Goal: Transaction & Acquisition: Purchase product/service

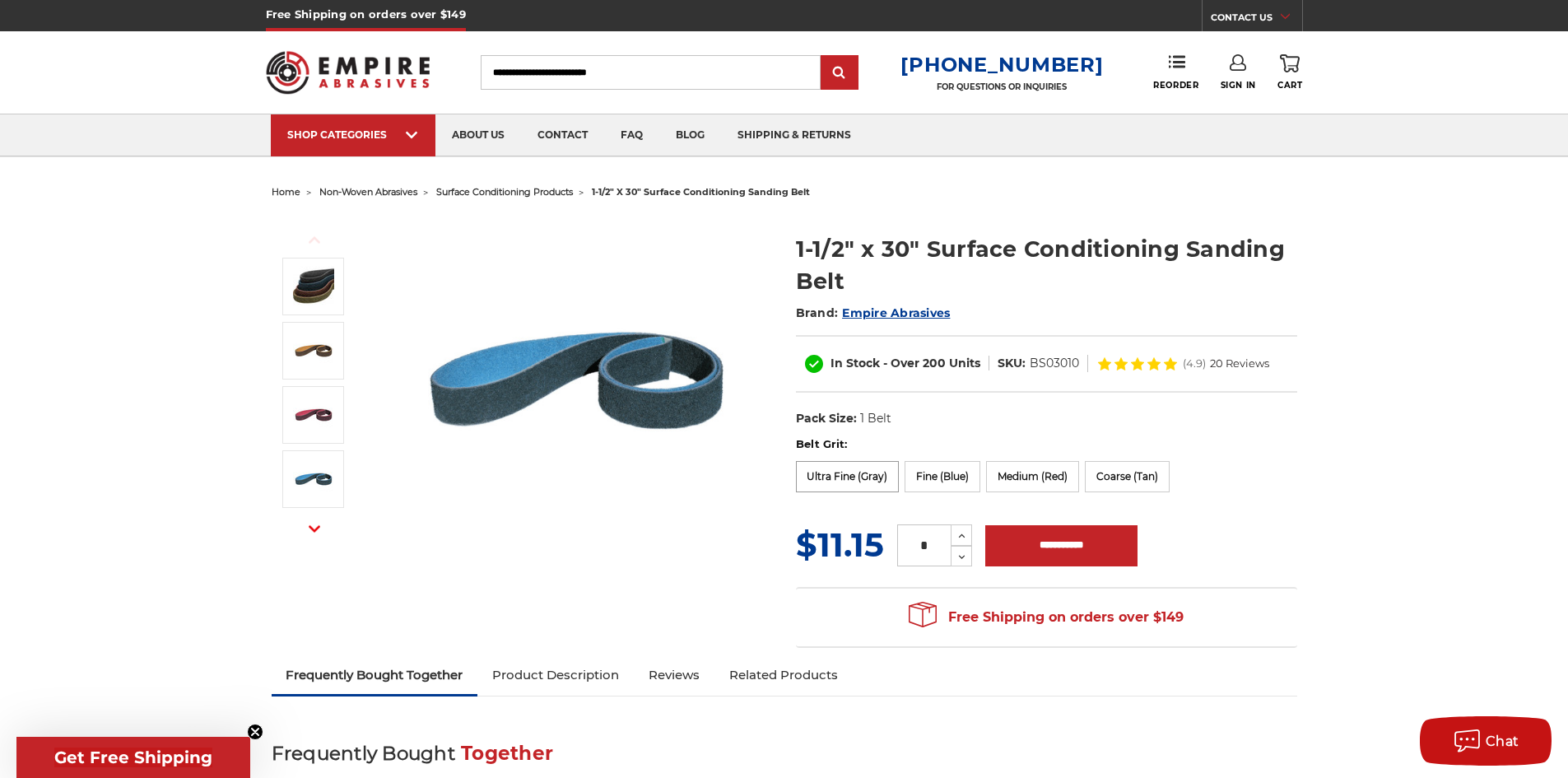
click at [829, 472] on label "Ultra Fine (Gray)" at bounding box center [848, 477] width 104 height 32
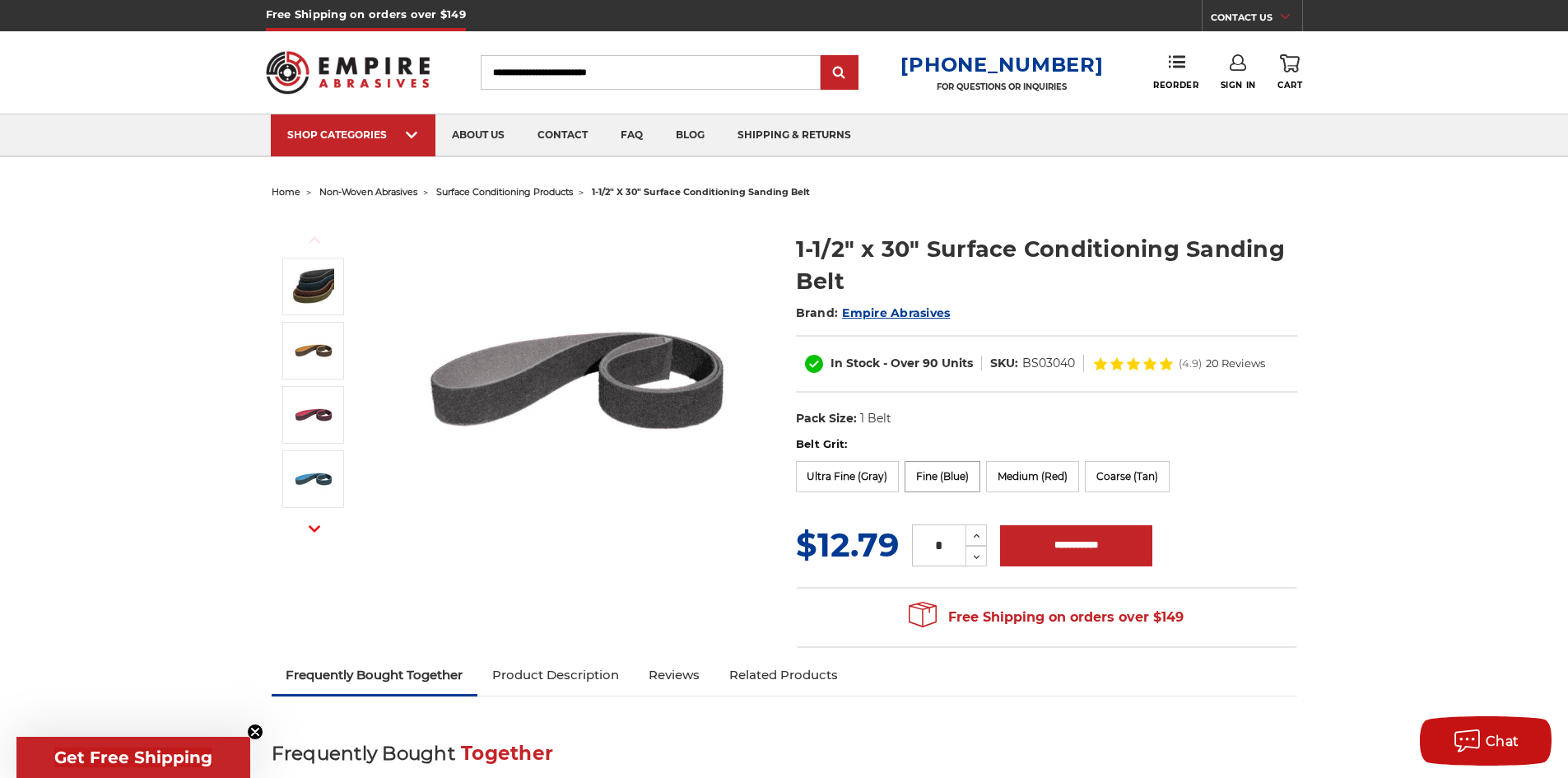
click at [916, 468] on label "Fine (Blue)" at bounding box center [942, 477] width 76 height 32
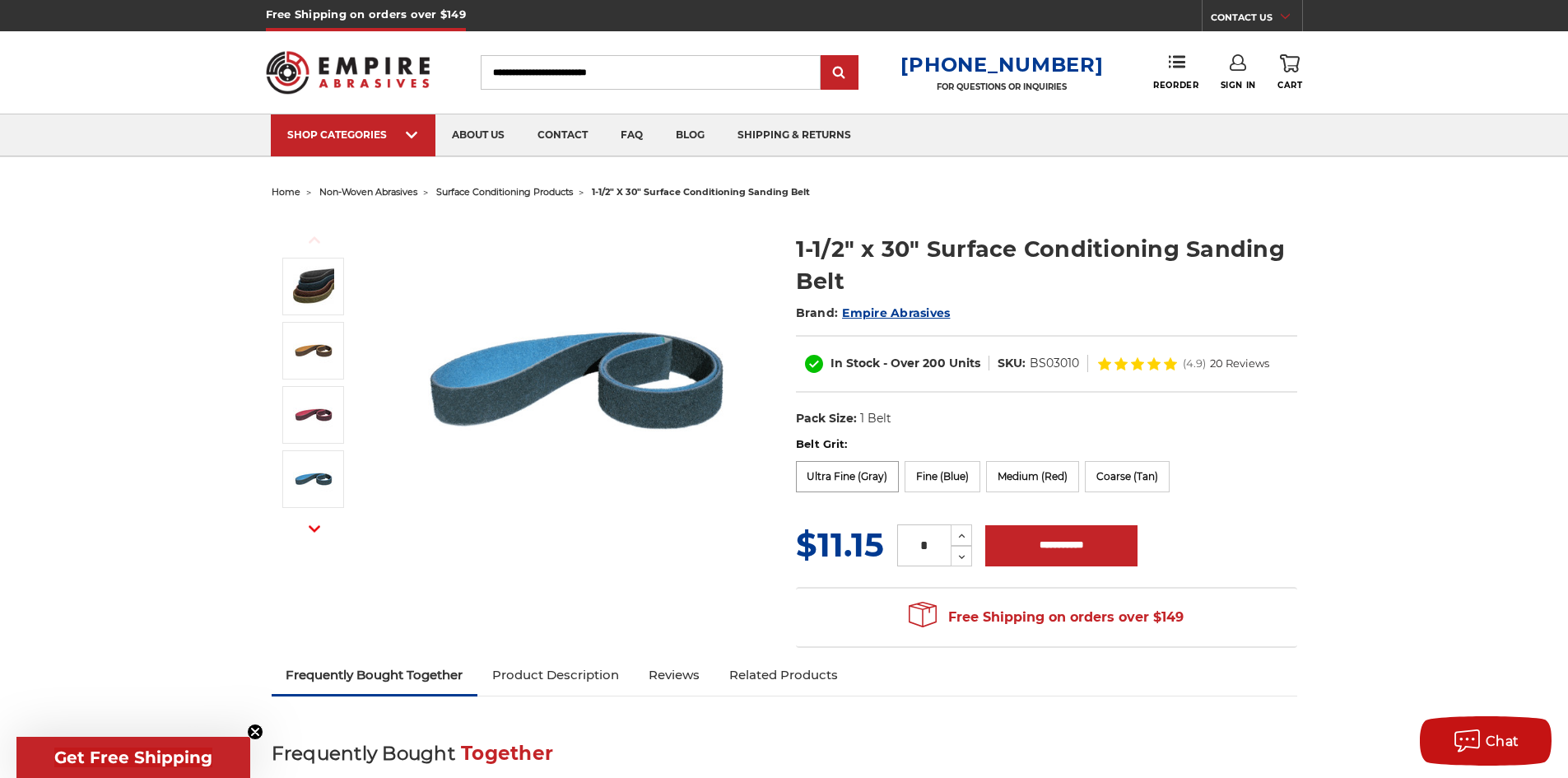
click at [868, 481] on label "Ultra Fine (Gray)" at bounding box center [848, 477] width 104 height 32
click at [859, 478] on label "Ultra Fine (Gray)" at bounding box center [848, 477] width 104 height 32
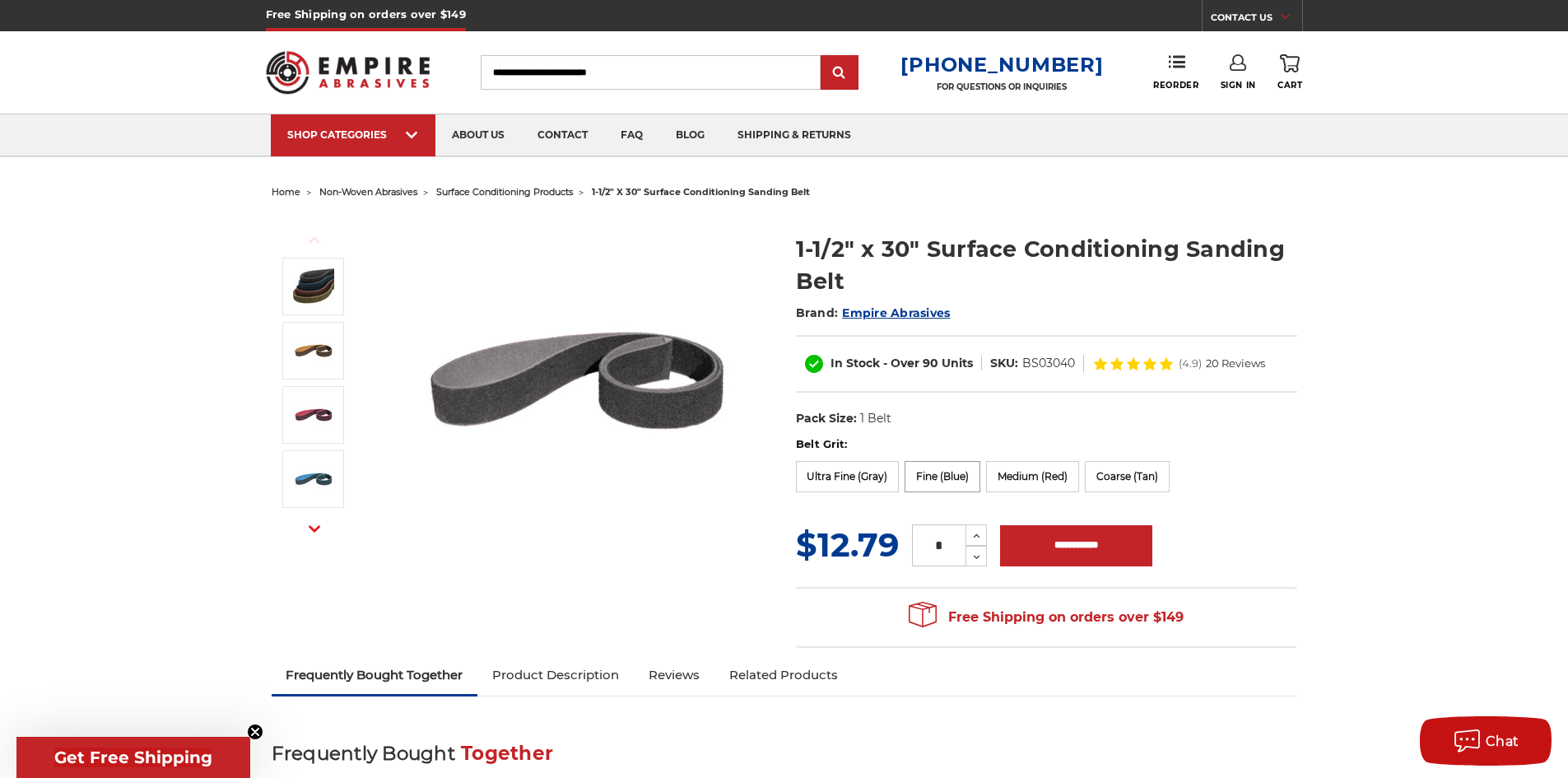
click at [933, 481] on label "Fine (Blue)" at bounding box center [942, 477] width 76 height 32
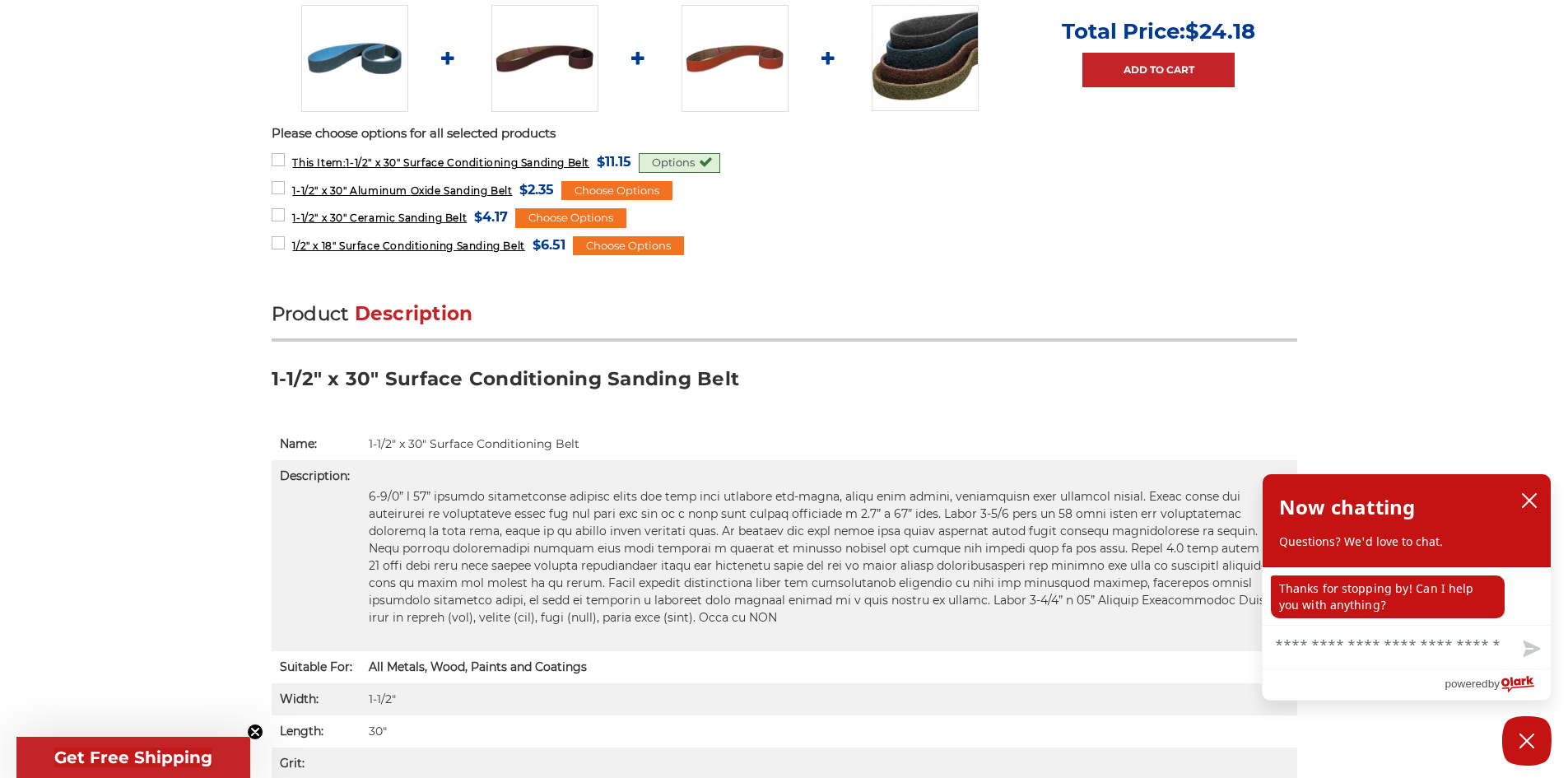
scroll to position [824, 0]
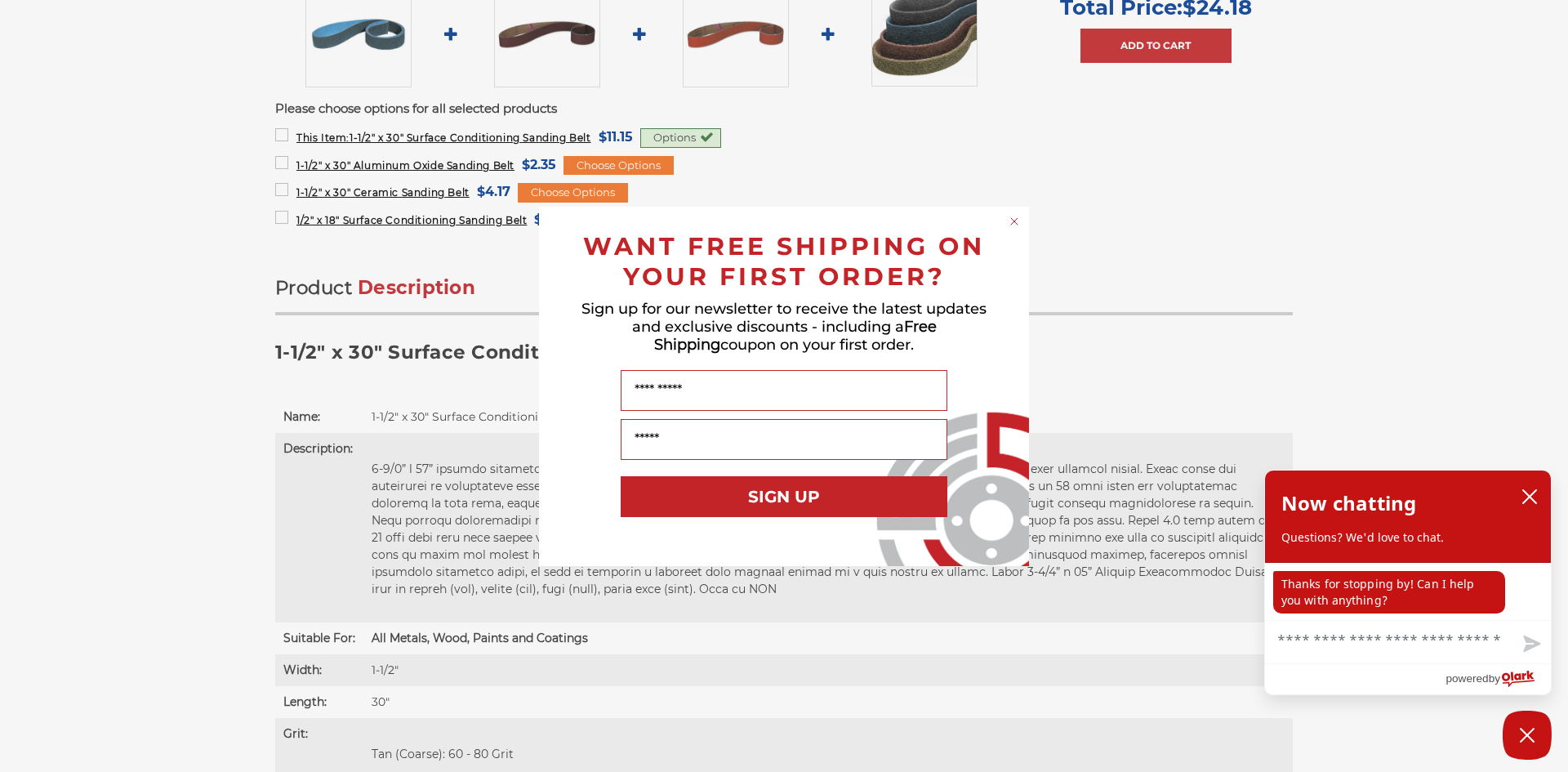
click at [1013, 222] on icon "Close dialog" at bounding box center [1014, 221] width 17 height 17
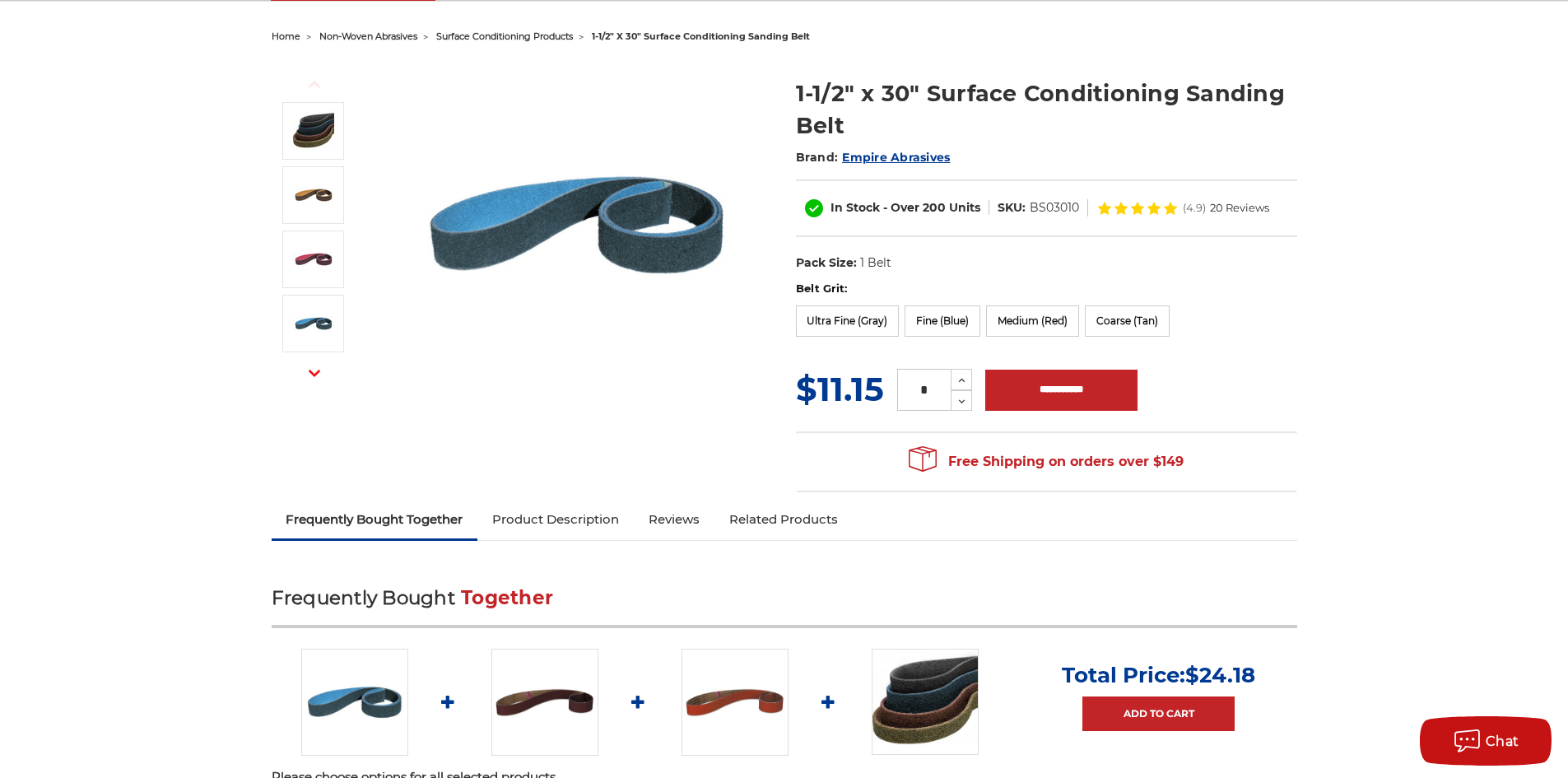
scroll to position [0, 0]
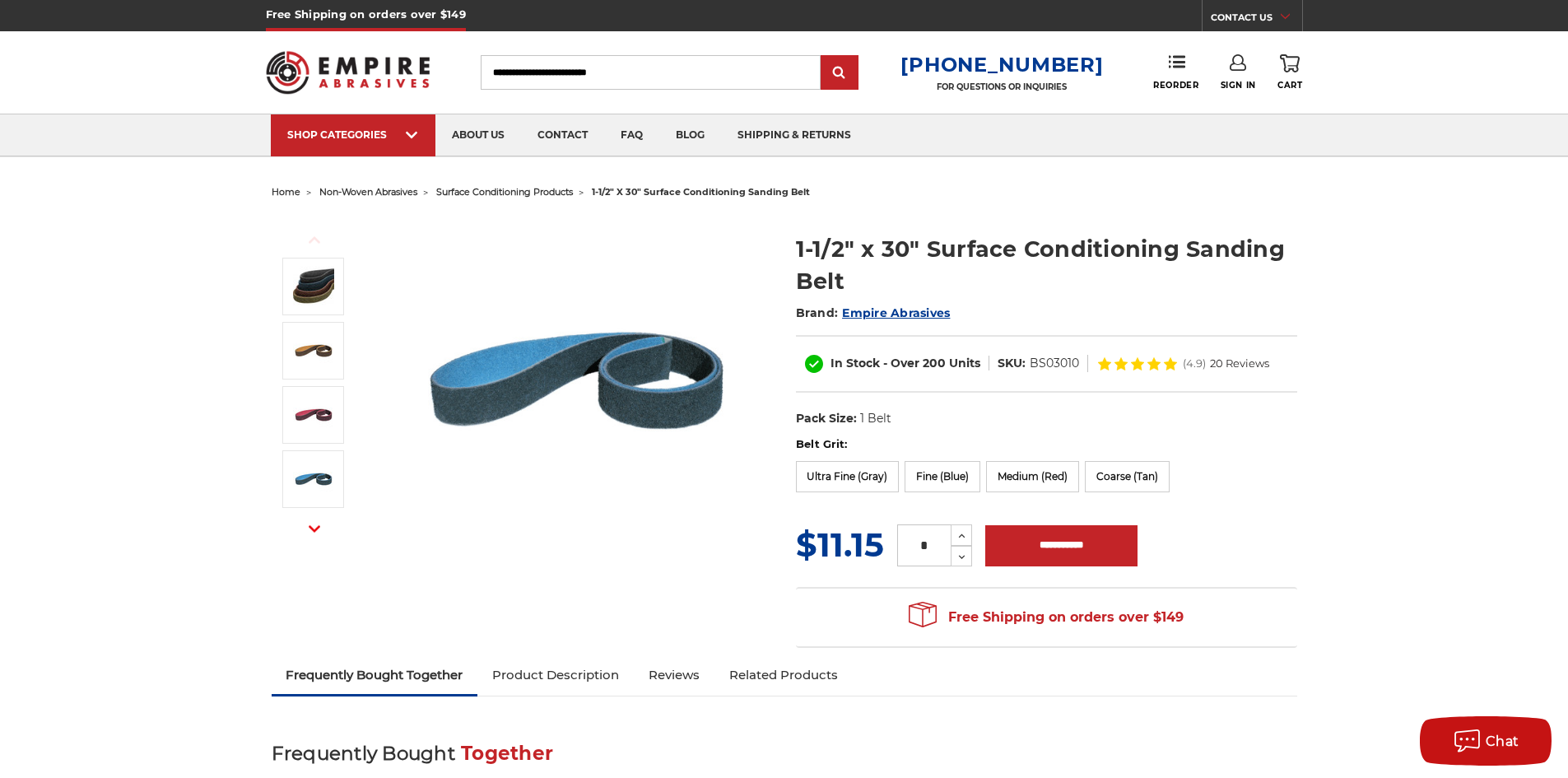
click at [609, 357] on img at bounding box center [577, 380] width 329 height 329
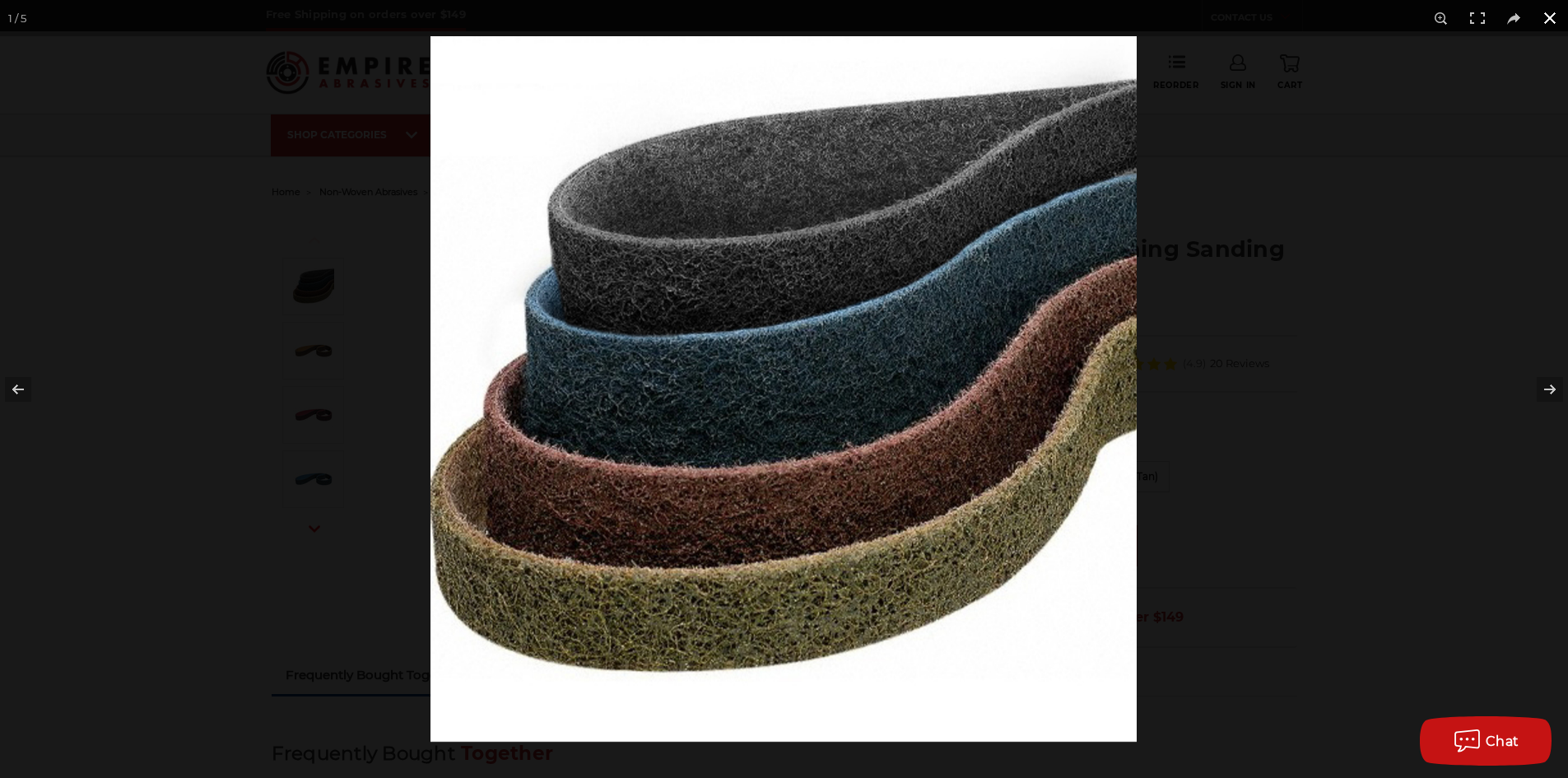
click at [405, 242] on div at bounding box center [784, 389] width 1568 height 778
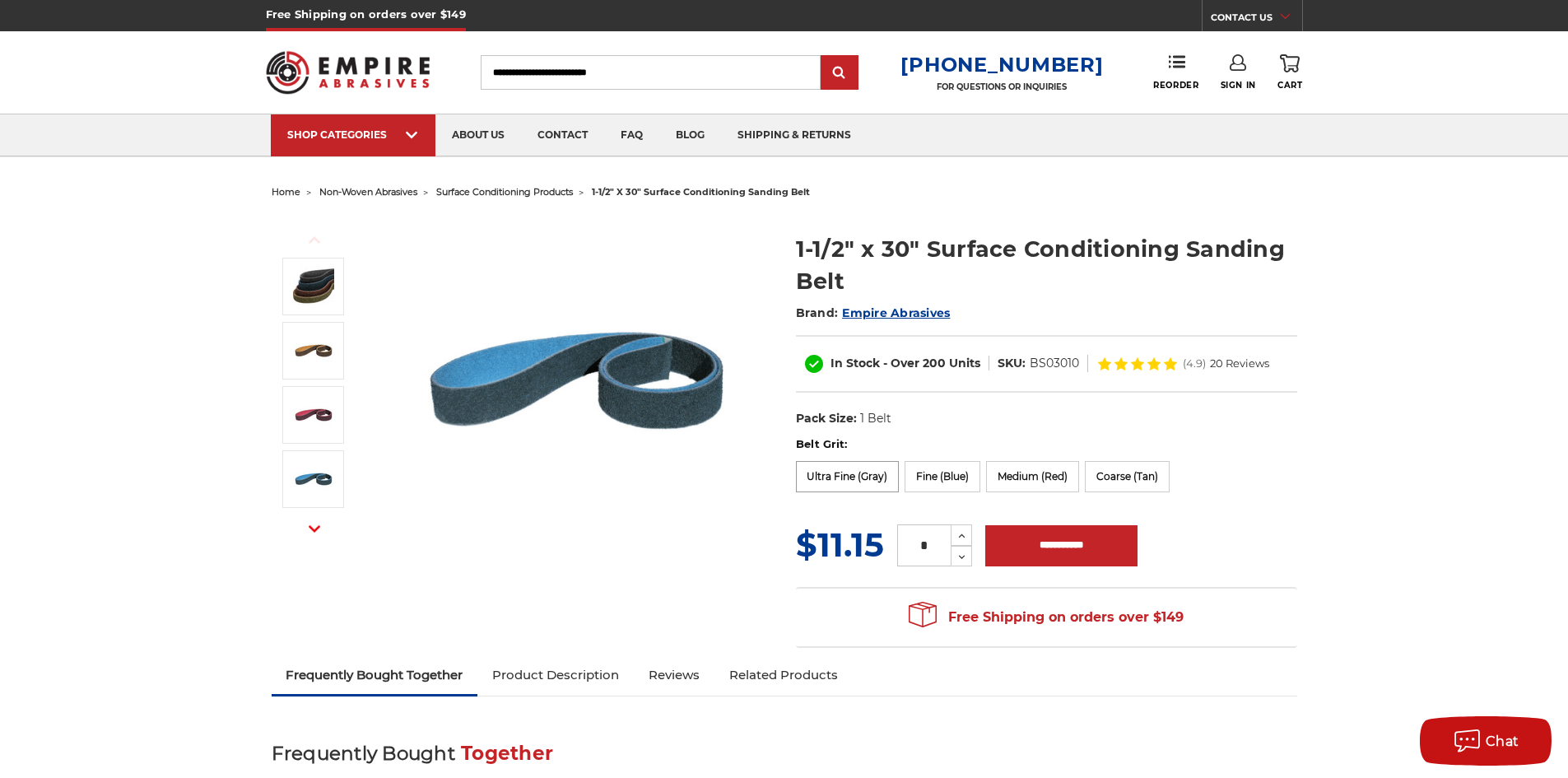
click at [852, 471] on label "Ultra Fine (Gray)" at bounding box center [848, 477] width 104 height 32
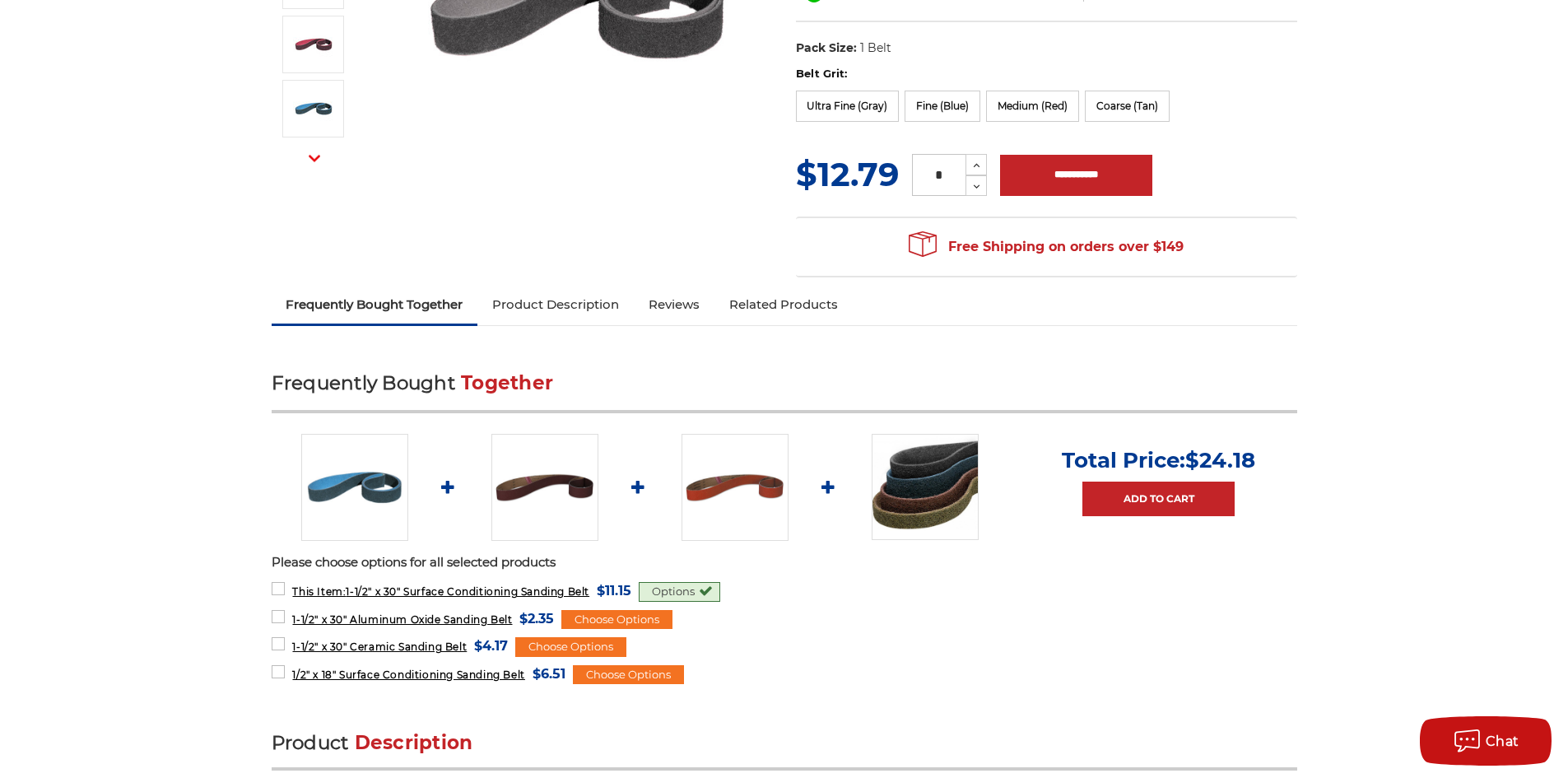
scroll to position [412, 0]
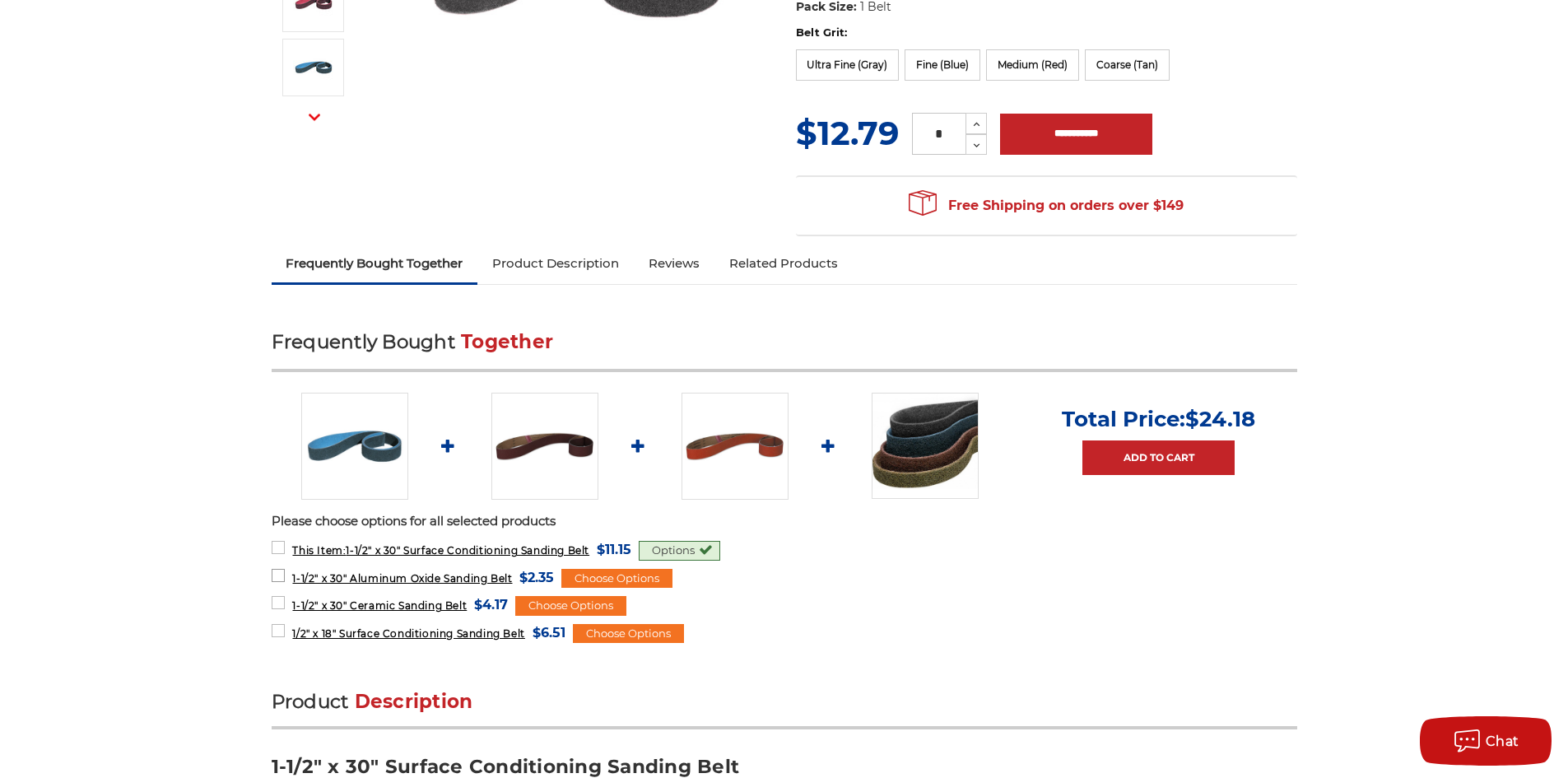
click at [486, 578] on span "1-1/2" x 30" Aluminum Oxide Sanding Belt" at bounding box center [402, 579] width 219 height 12
click at [613, 576] on div "Choose Options" at bounding box center [616, 579] width 111 height 20
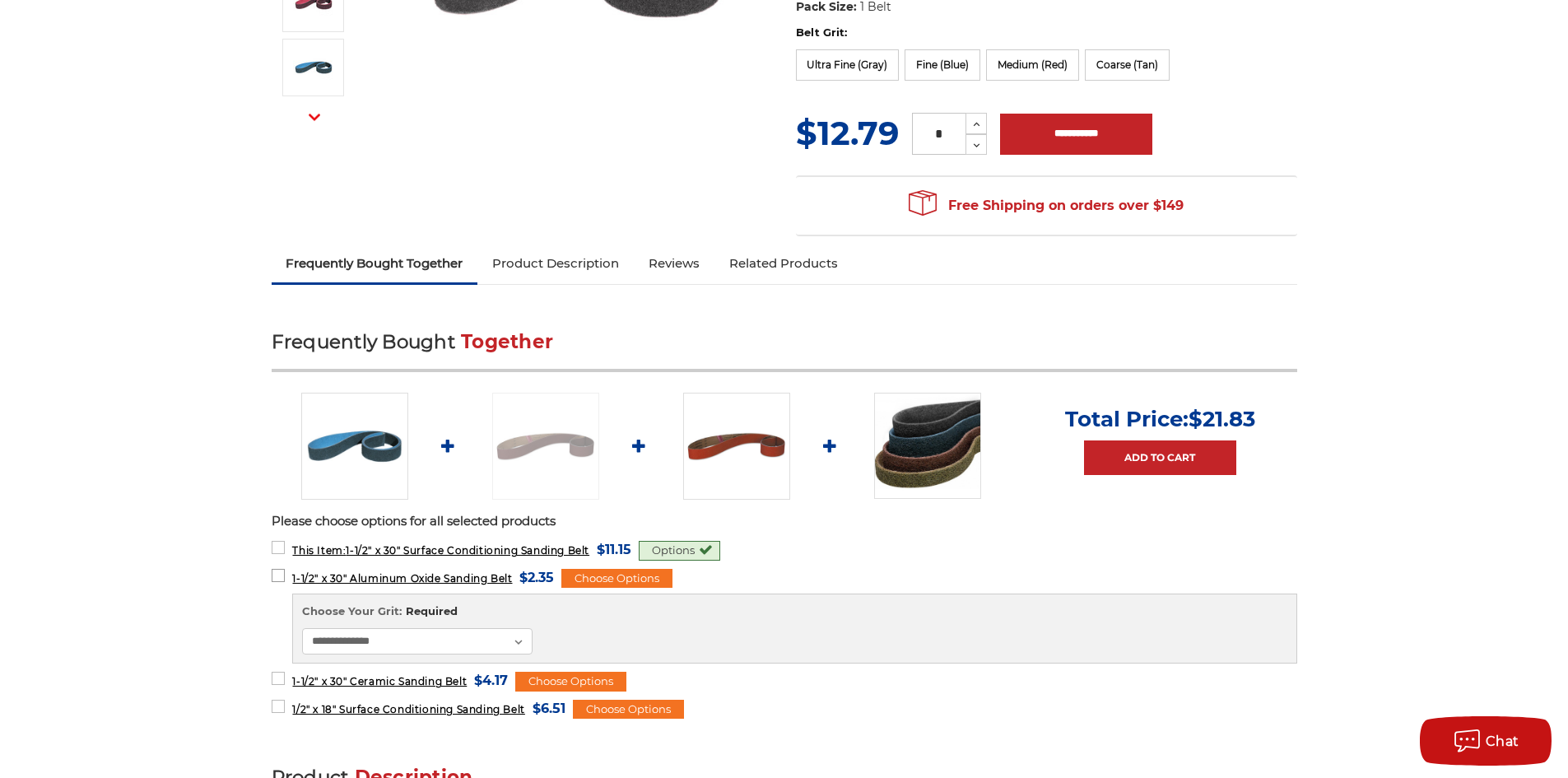
click at [478, 580] on span "1-1/2" x 30" Aluminum Oxide Sanding Belt" at bounding box center [402, 579] width 219 height 12
click at [481, 574] on span "1-1/2" x 30" Aluminum Oxide Sanding Belt" at bounding box center [402, 579] width 219 height 12
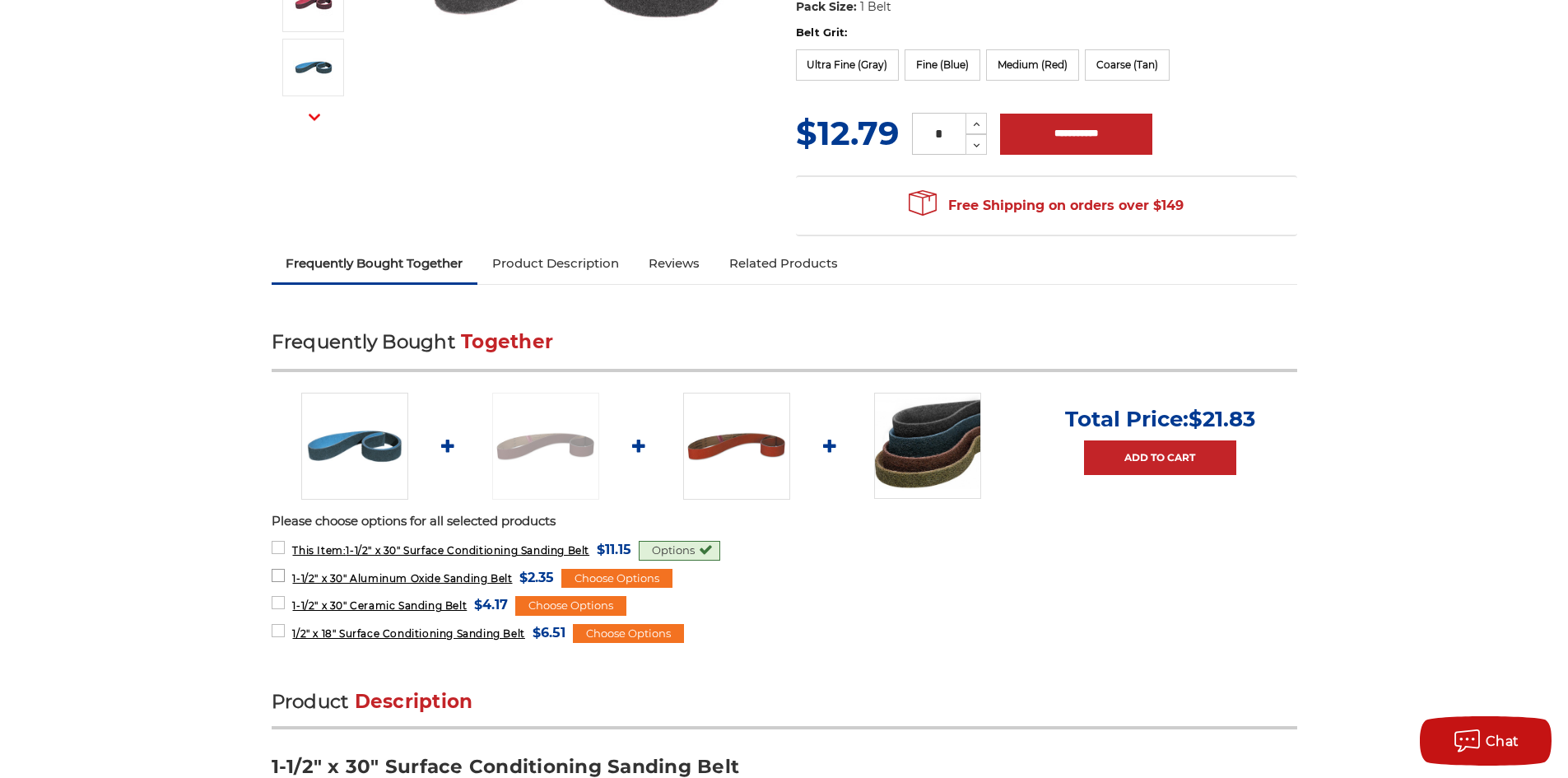
click at [284, 573] on label "1-1/2" x 30" Aluminum Oxide Sanding Belt MSRP: Was: Now: $2.35 (You save )" at bounding box center [413, 577] width 284 height 22
click at [546, 459] on img at bounding box center [545, 446] width 107 height 107
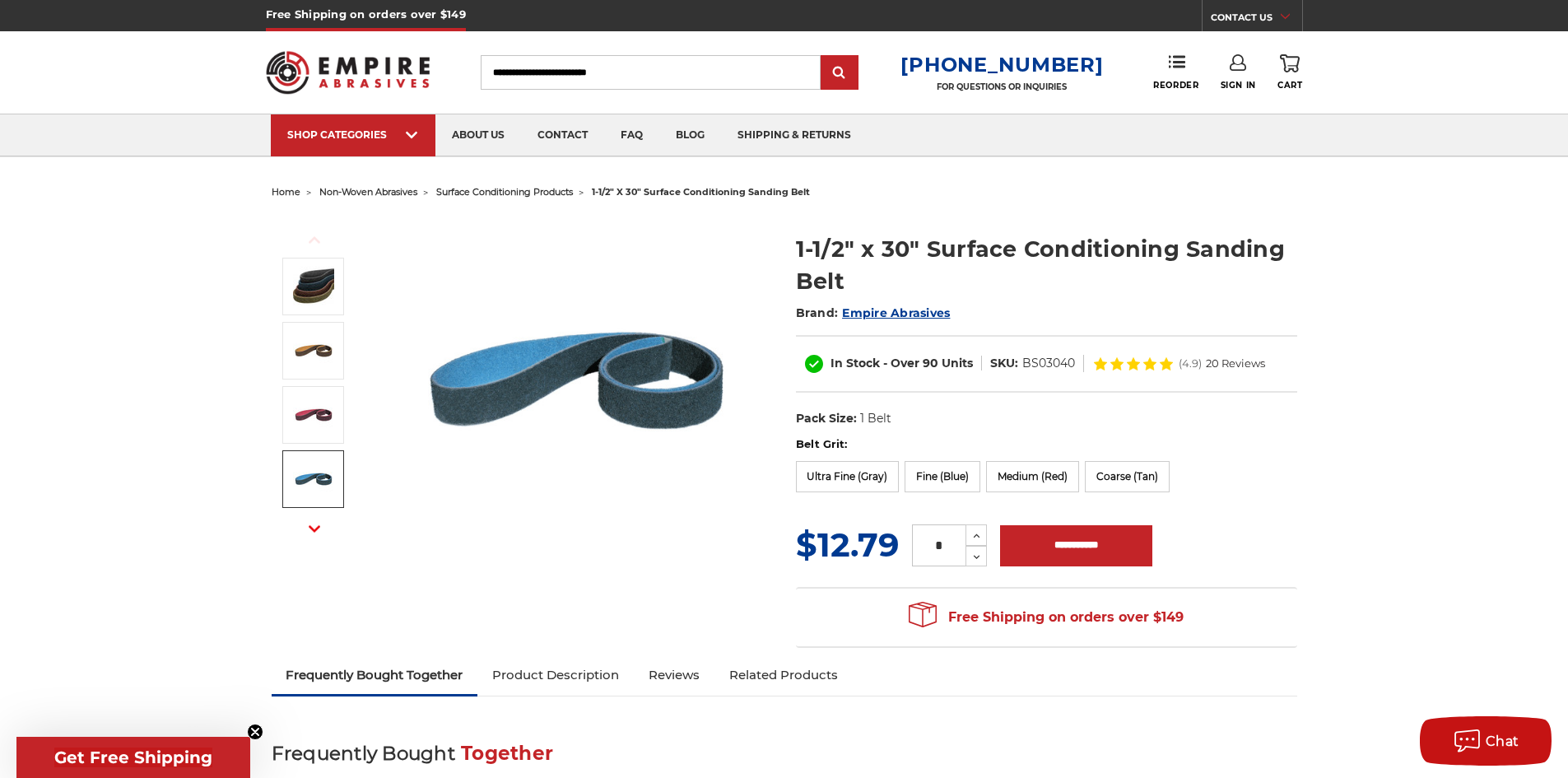
click at [302, 468] on img at bounding box center [313, 479] width 41 height 41
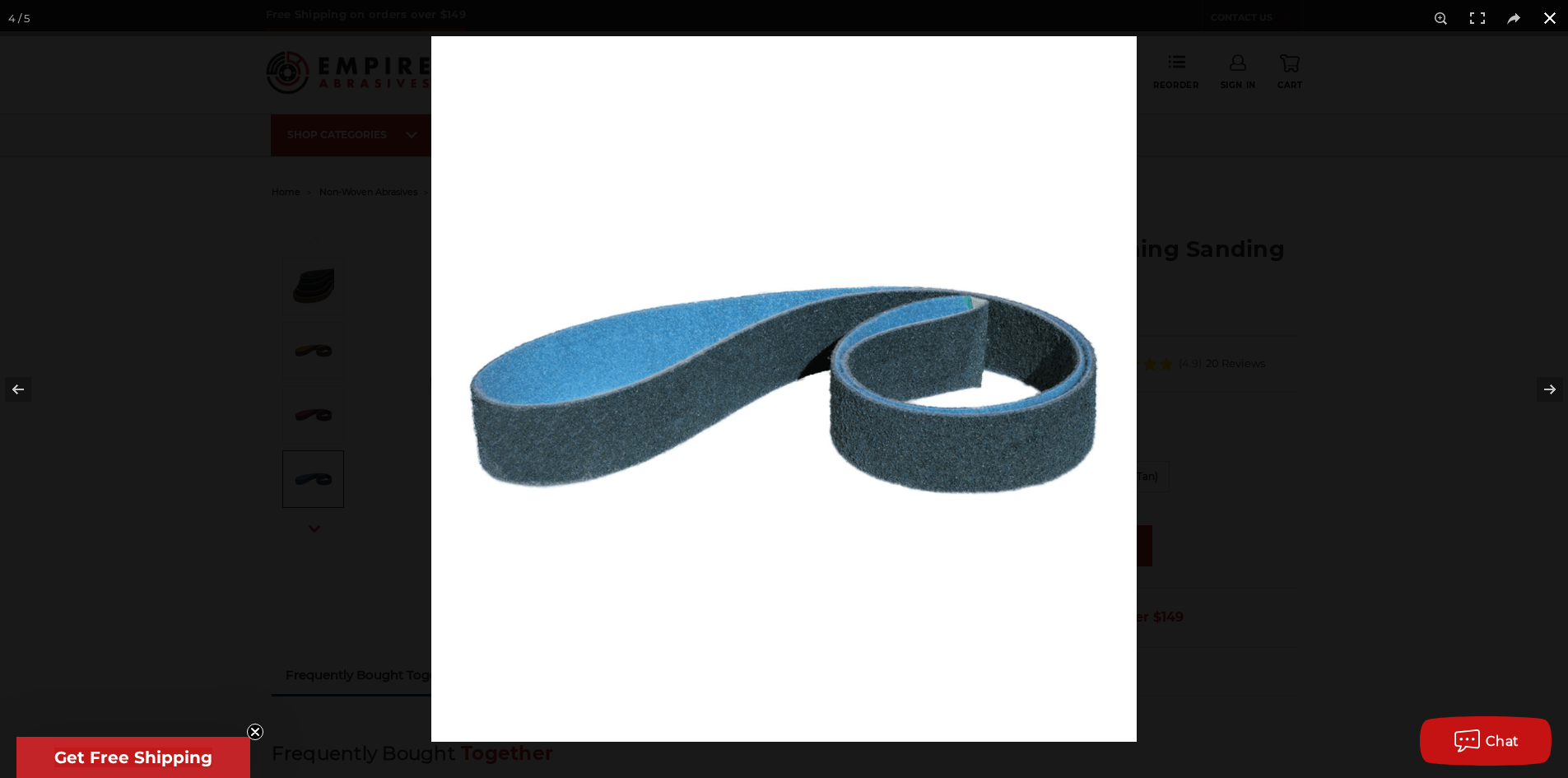
click at [1536, 29] on button at bounding box center [1550, 18] width 36 height 36
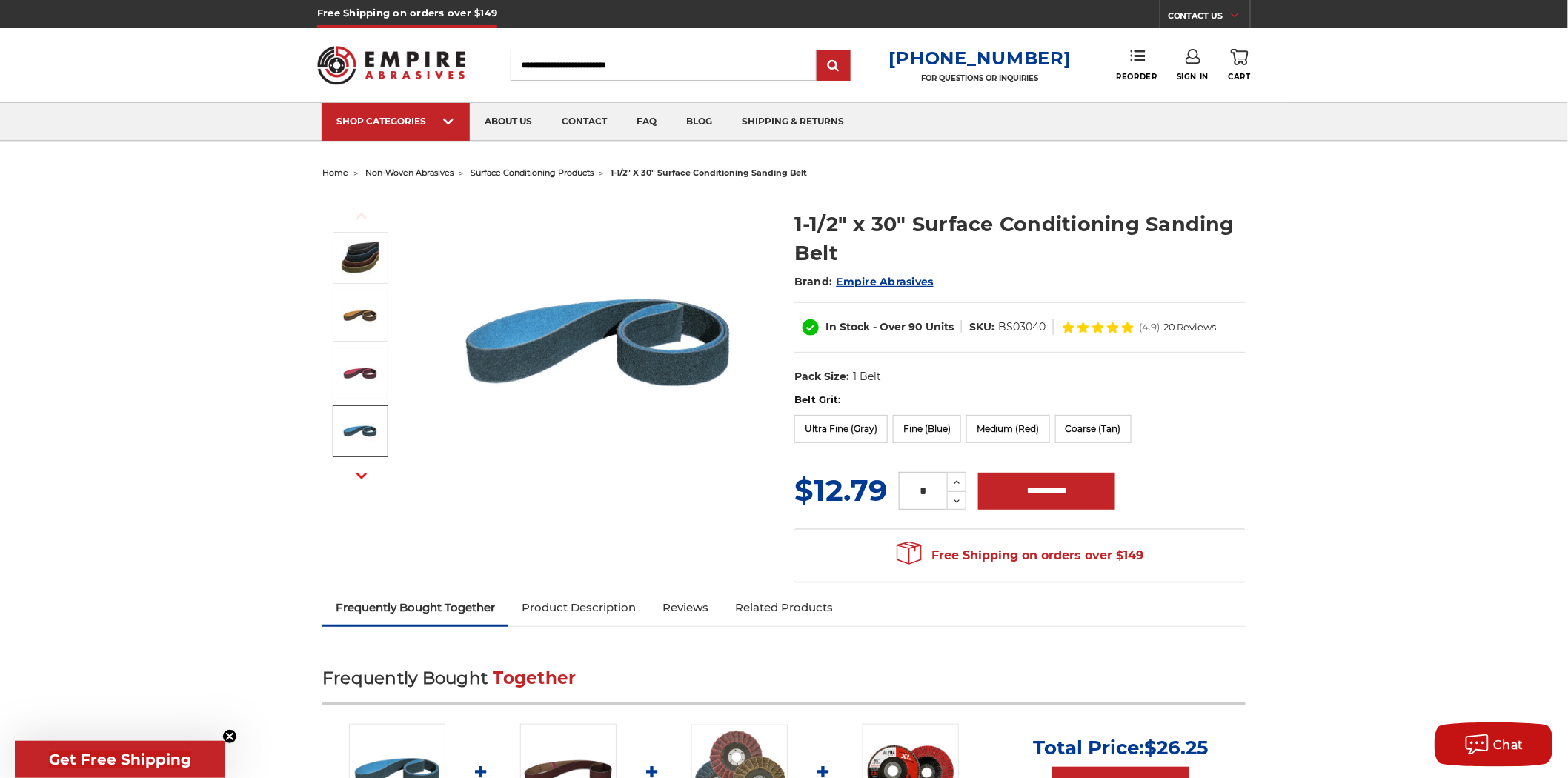
drag, startPoint x: 1524, startPoint y: 108, endPoint x: 1513, endPoint y: 105, distance: 11.4
click at [1411, 105] on div "SHOP CATEGORIES sanding belts 3/8" x 13" 1/2" x 18" 1/2" x 24" 1" x 30" 1" x 42…" at bounding box center [784, 121] width 1568 height 39
drag, startPoint x: 384, startPoint y: 1, endPoint x: 1280, endPoint y: 178, distance: 913.3
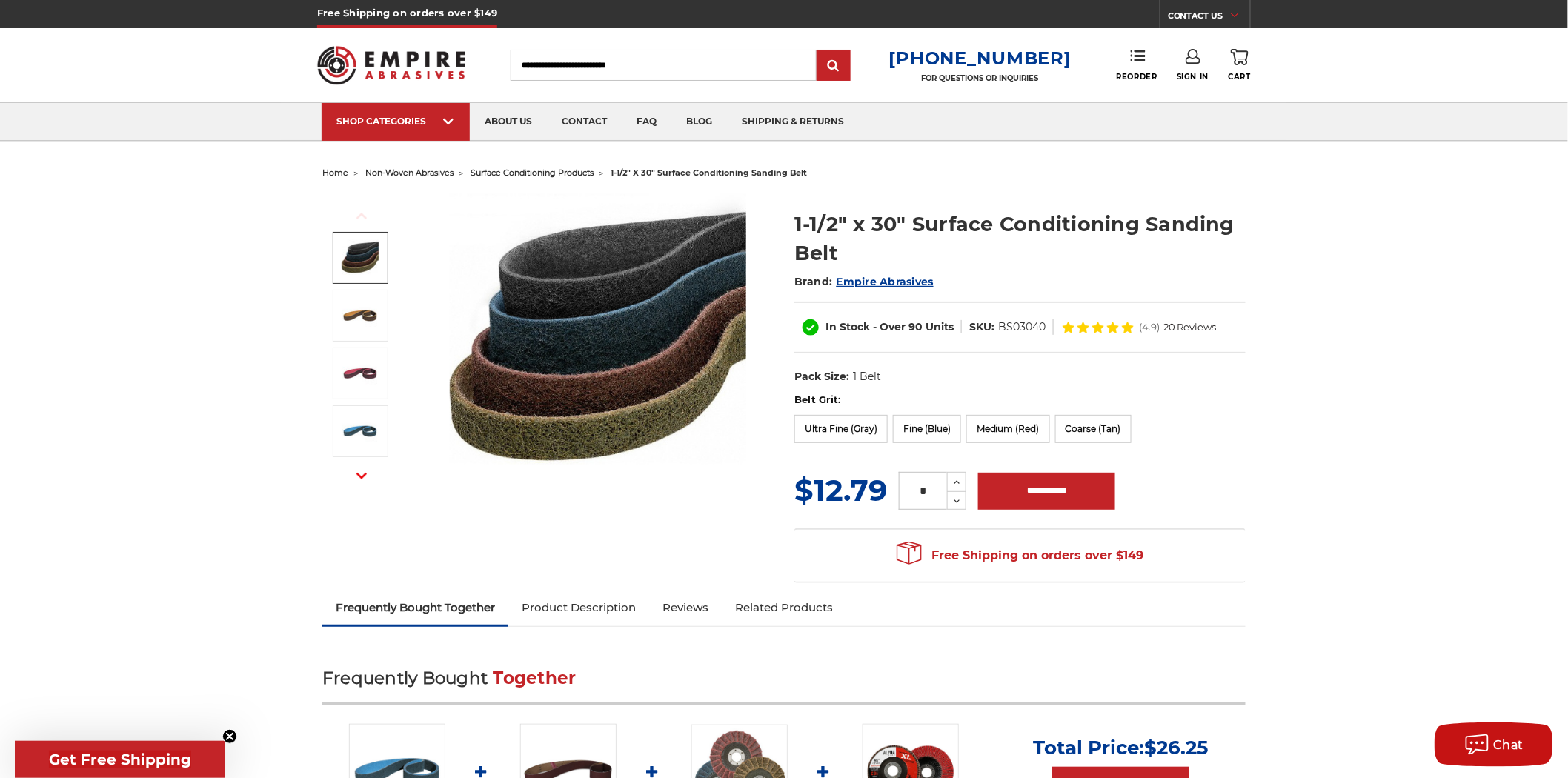
drag, startPoint x: 18, startPoint y: 295, endPoint x: 120, endPoint y: 255, distance: 109.6
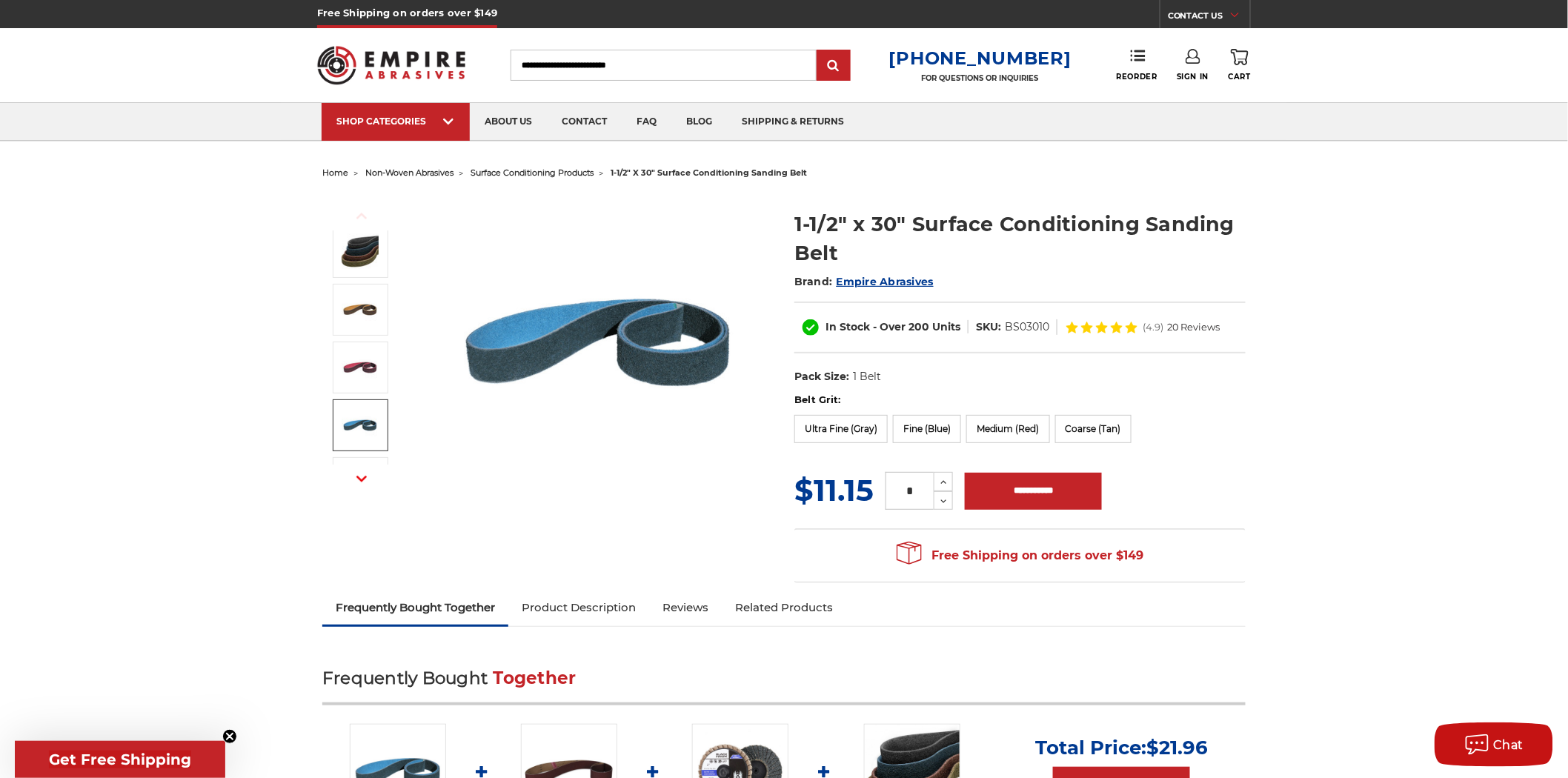
drag, startPoint x: 381, startPoint y: 433, endPoint x: 387, endPoint y: 421, distance: 13.4
click at [386, 423] on link at bounding box center [360, 425] width 55 height 52
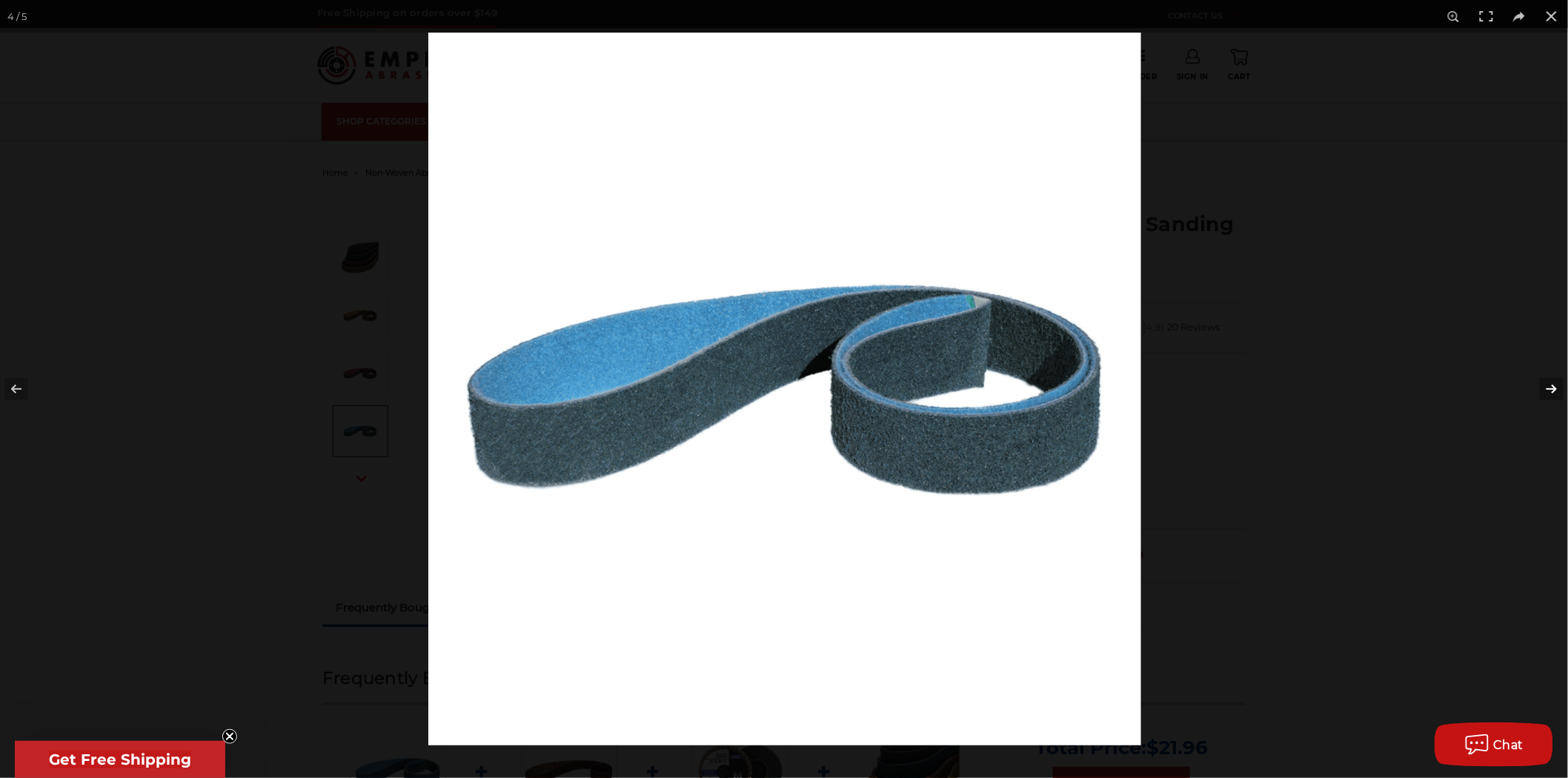
click at [1549, 386] on button at bounding box center [1542, 389] width 52 height 74
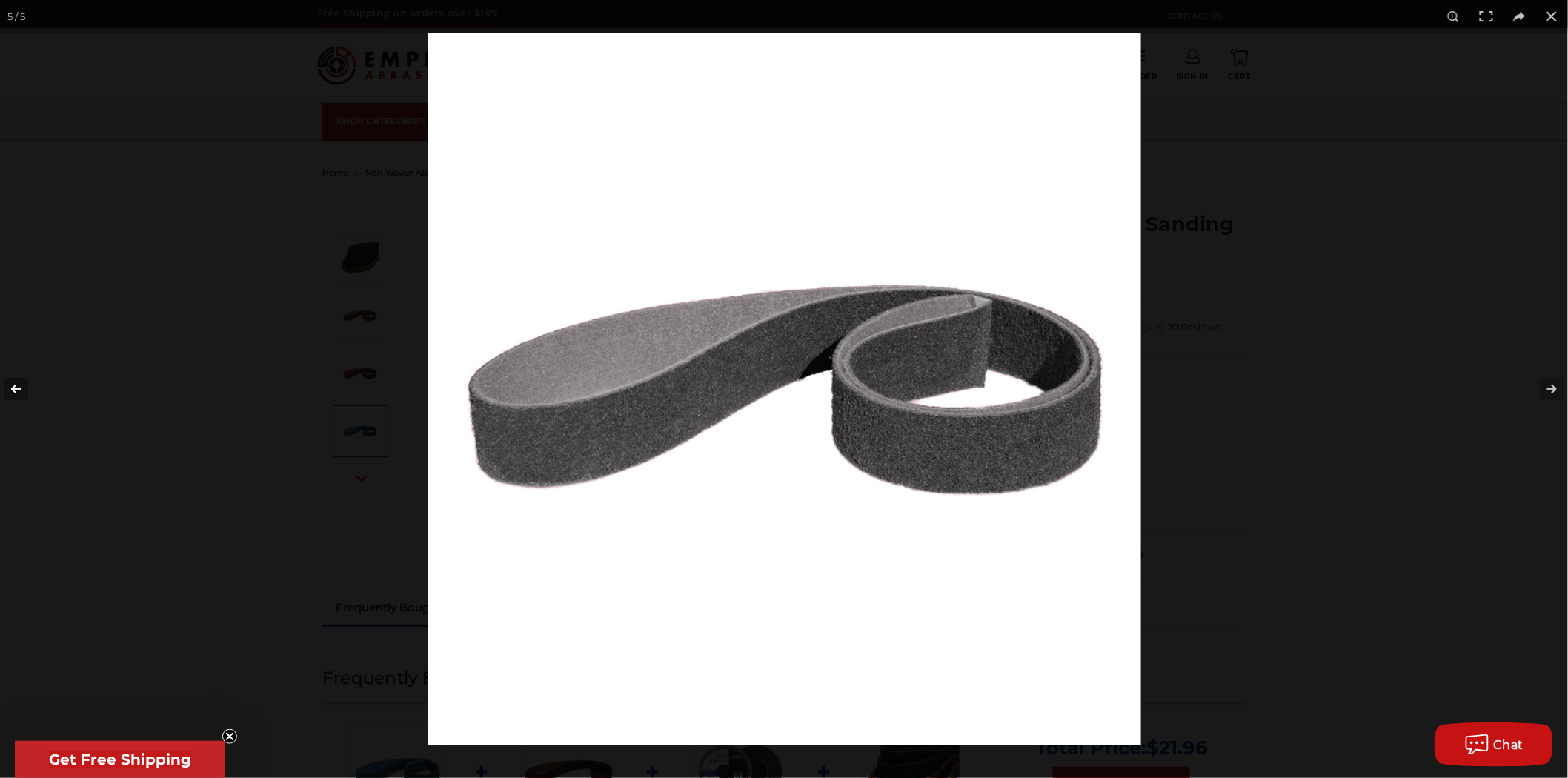
click at [23, 387] on button at bounding box center [26, 389] width 52 height 74
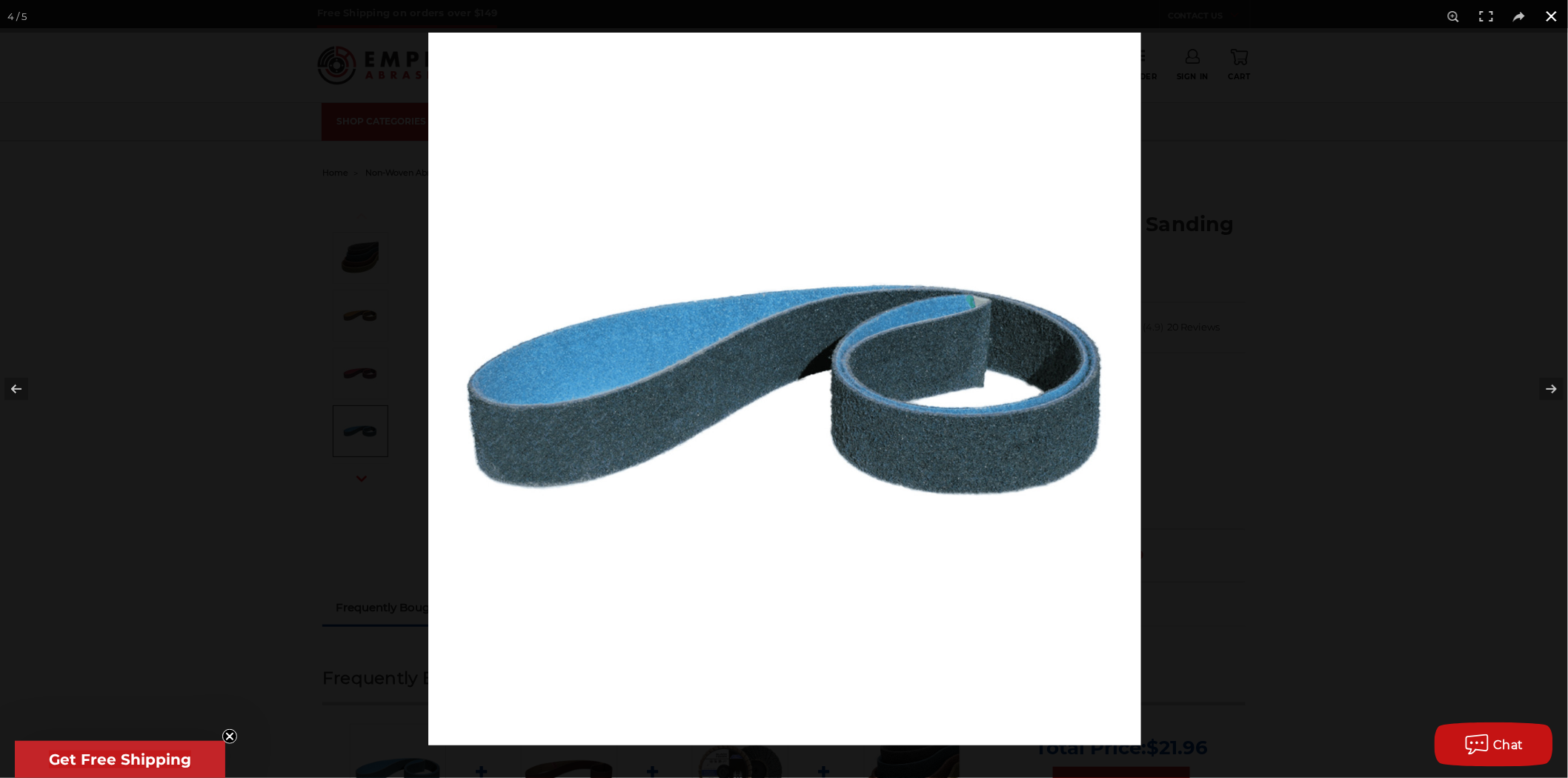
click at [241, 184] on div at bounding box center [784, 389] width 1568 height 778
